Goal: Find specific page/section: Find specific page/section

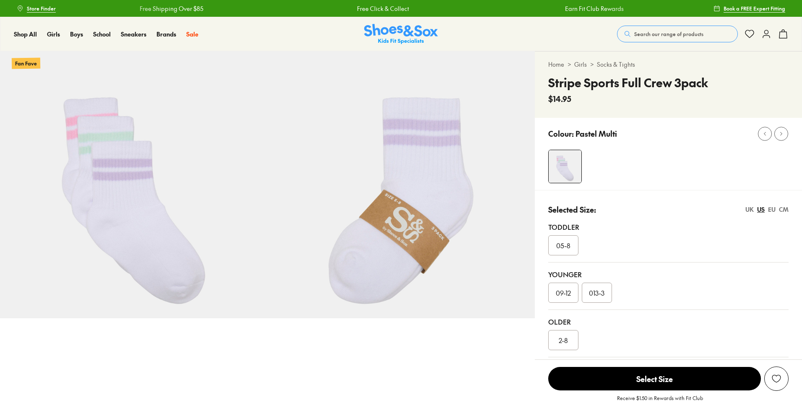
click at [615, 64] on link "Socks & Tights" at bounding box center [616, 64] width 38 height 9
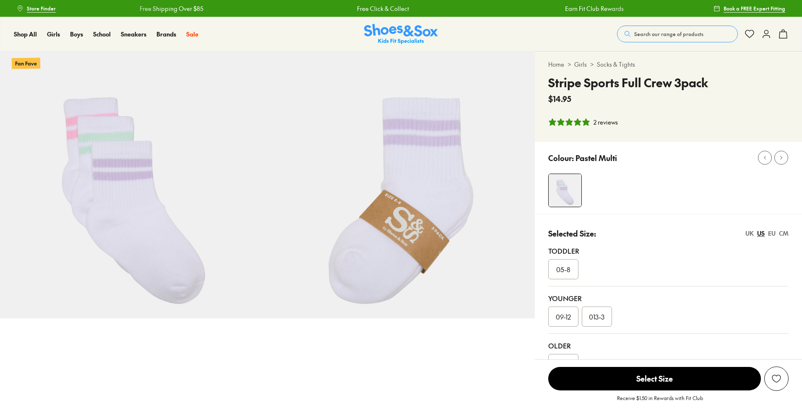
select select "*"
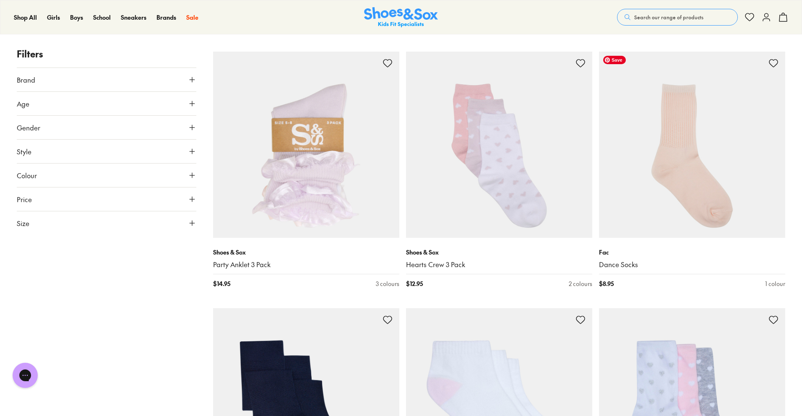
scroll to position [1662, 0]
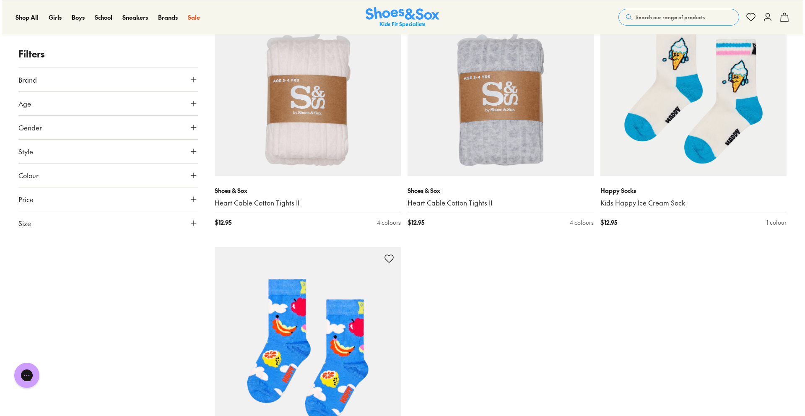
scroll to position [3275, 0]
